Goal: Information Seeking & Learning: Find contact information

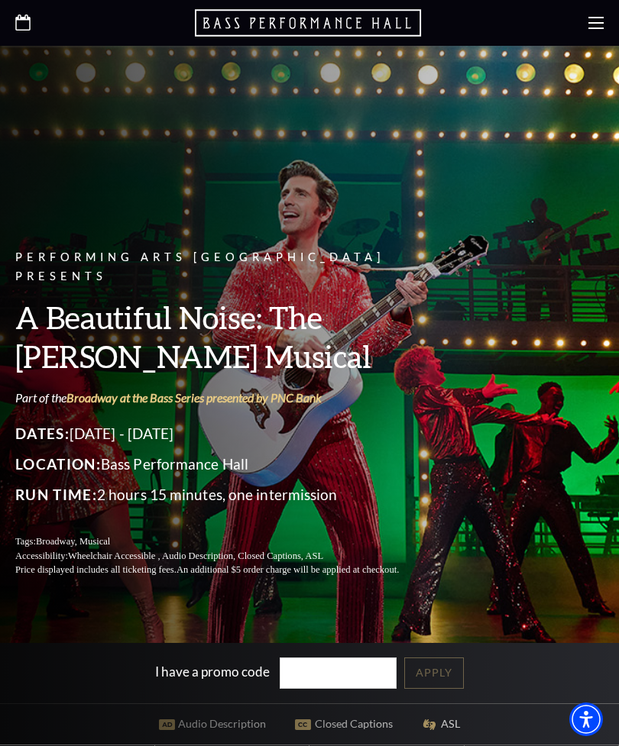
click at [593, 25] on icon at bounding box center [595, 22] width 15 height 15
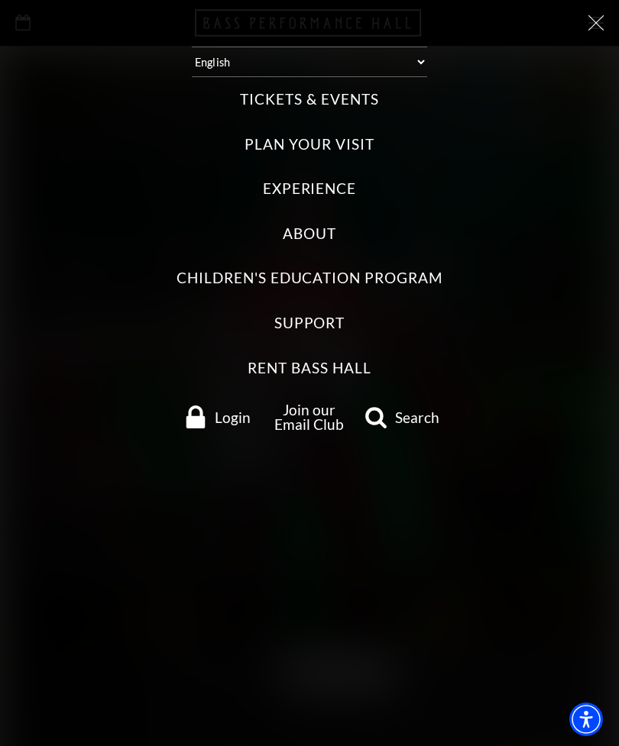
click at [319, 225] on label "About" at bounding box center [309, 234] width 53 height 21
click at [0, 0] on input "About" at bounding box center [0, 0] width 0 height 0
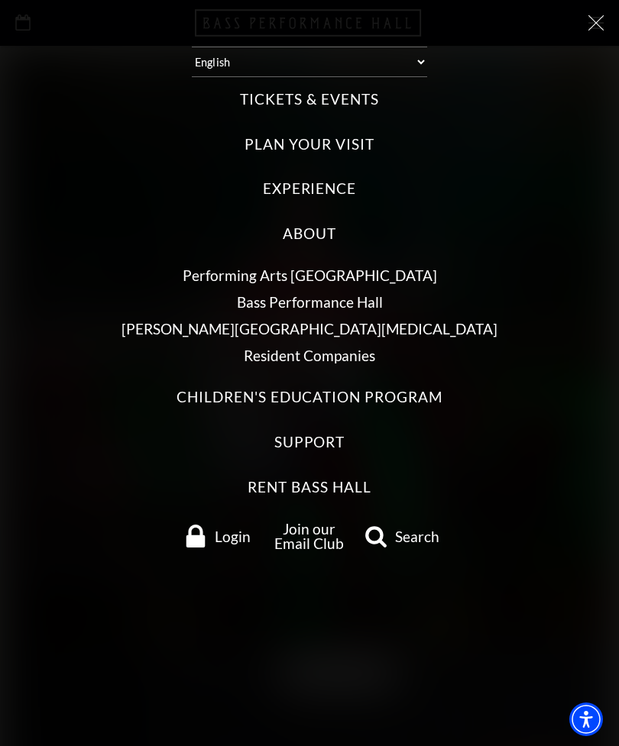
click at [338, 293] on link "Bass Performance Hall" at bounding box center [310, 302] width 146 height 18
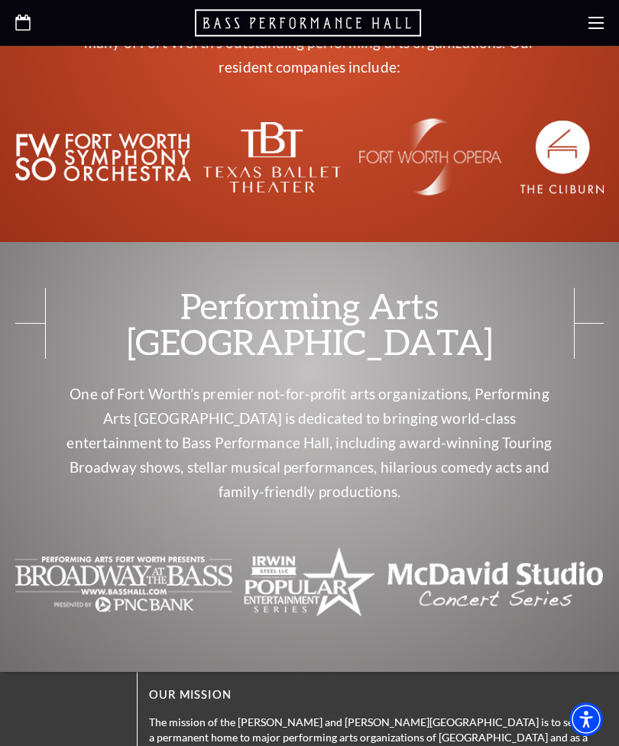
scroll to position [2938, 0]
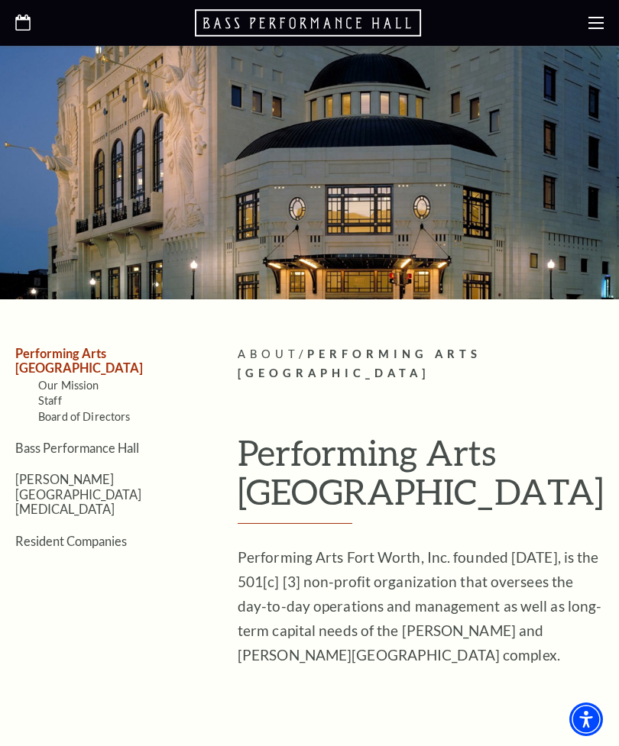
click at [56, 394] on link "Staff" at bounding box center [50, 400] width 24 height 13
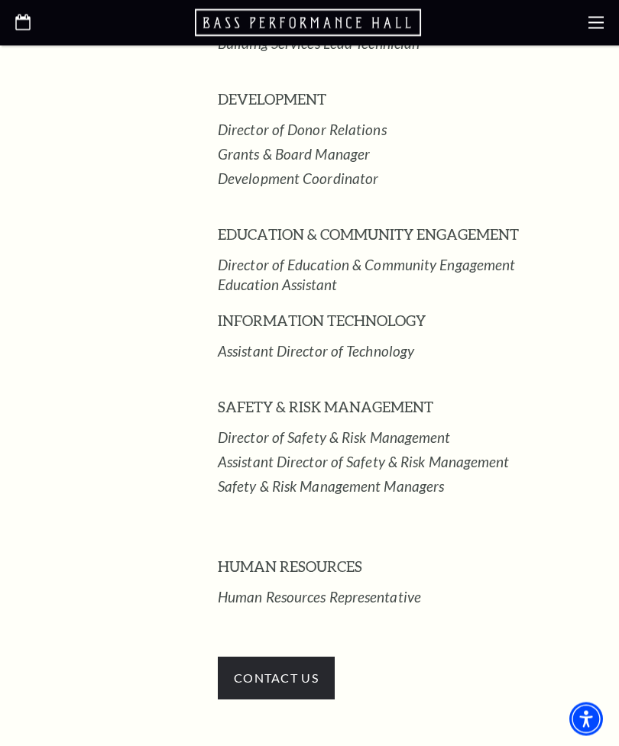
scroll to position [2052, 0]
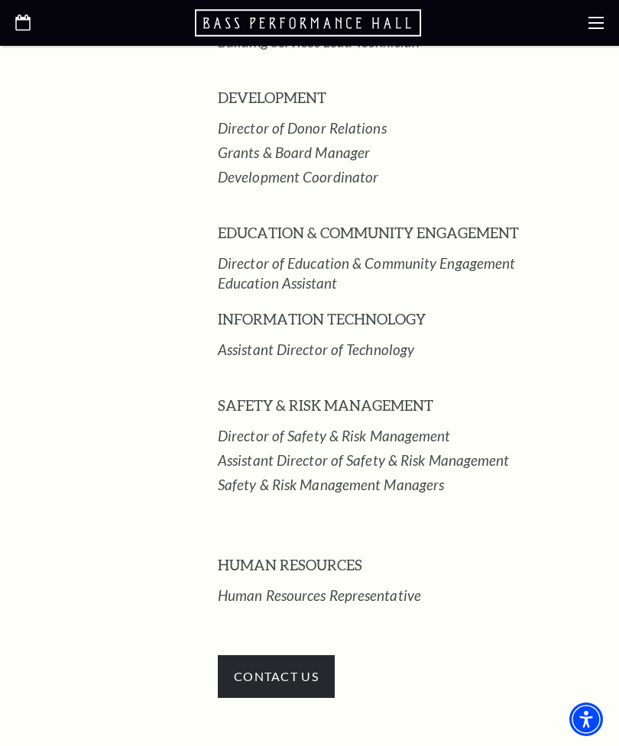
click at [301, 655] on span "CONTACT US" at bounding box center [276, 676] width 117 height 43
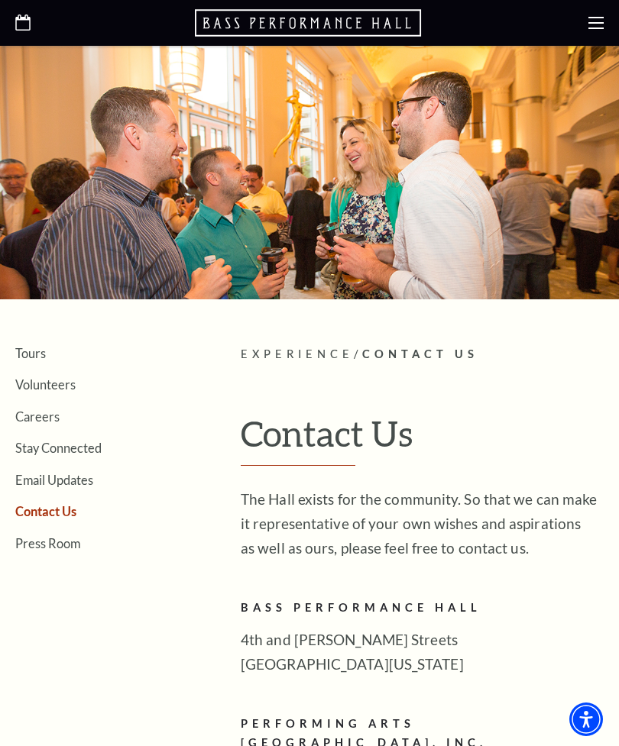
click at [63, 382] on link "Volunteers" at bounding box center [45, 384] width 60 height 15
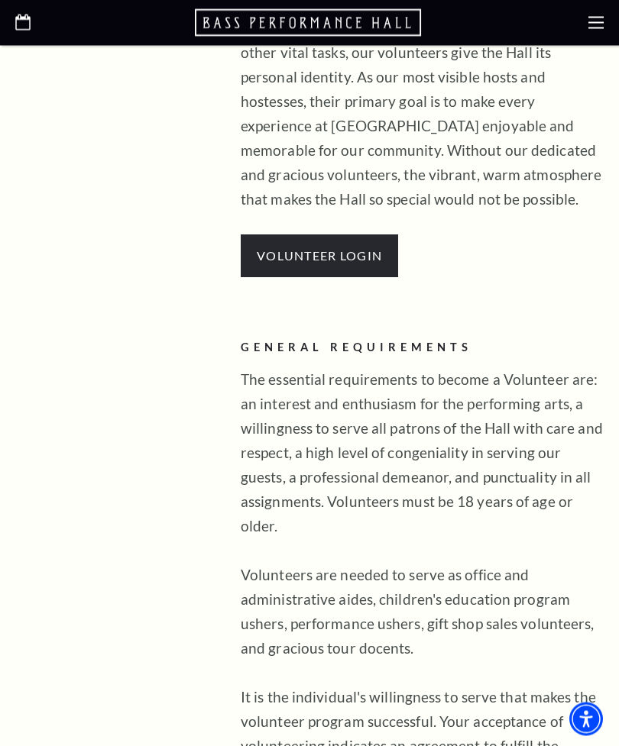
scroll to position [587, 0]
